Goal: Task Accomplishment & Management: Use online tool/utility

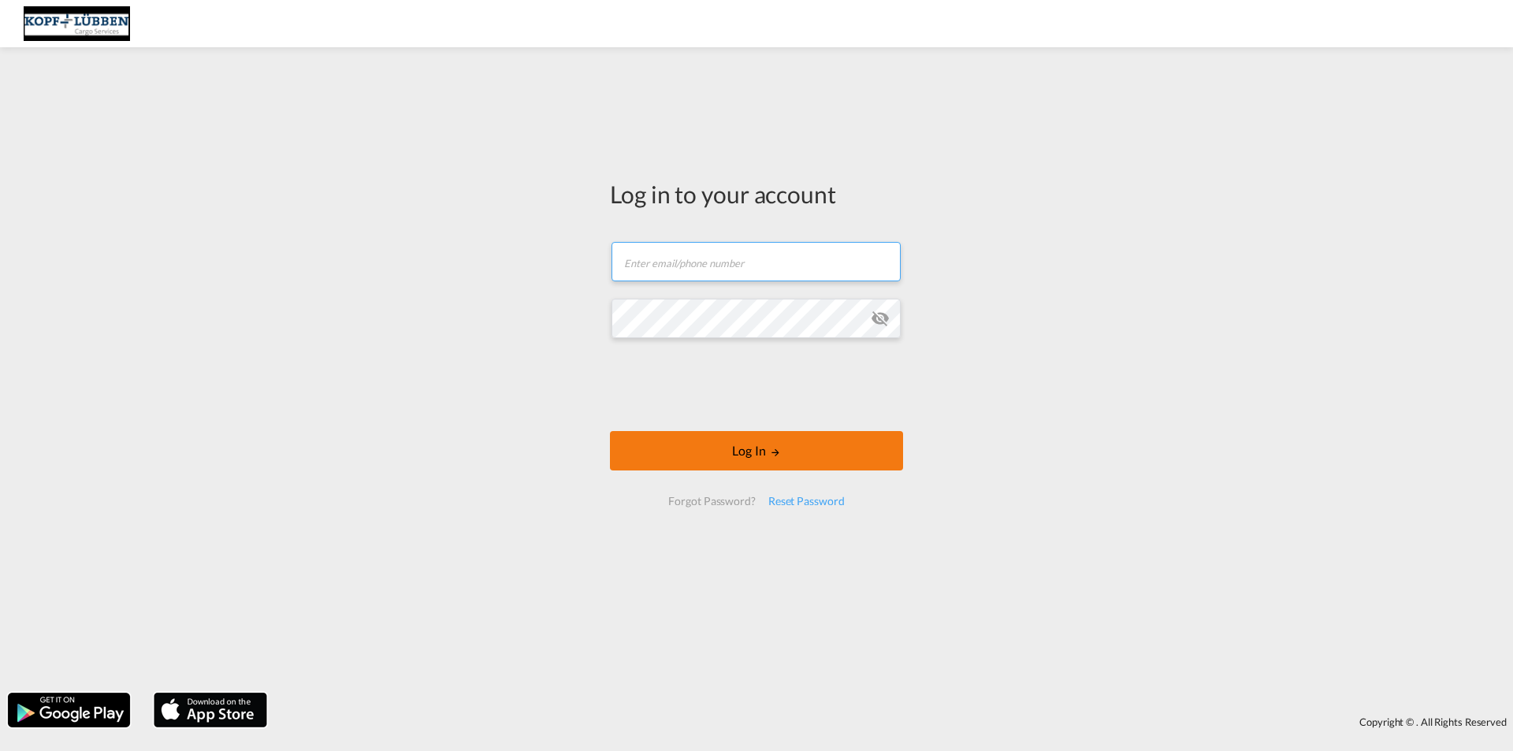
type input "[EMAIL_ADDRESS][PERSON_NAME][DOMAIN_NAME]"
drag, startPoint x: 717, startPoint y: 444, endPoint x: 734, endPoint y: 452, distance: 19.4
click at [718, 445] on button "Log In" at bounding box center [756, 450] width 293 height 39
